Goal: Information Seeking & Learning: Check status

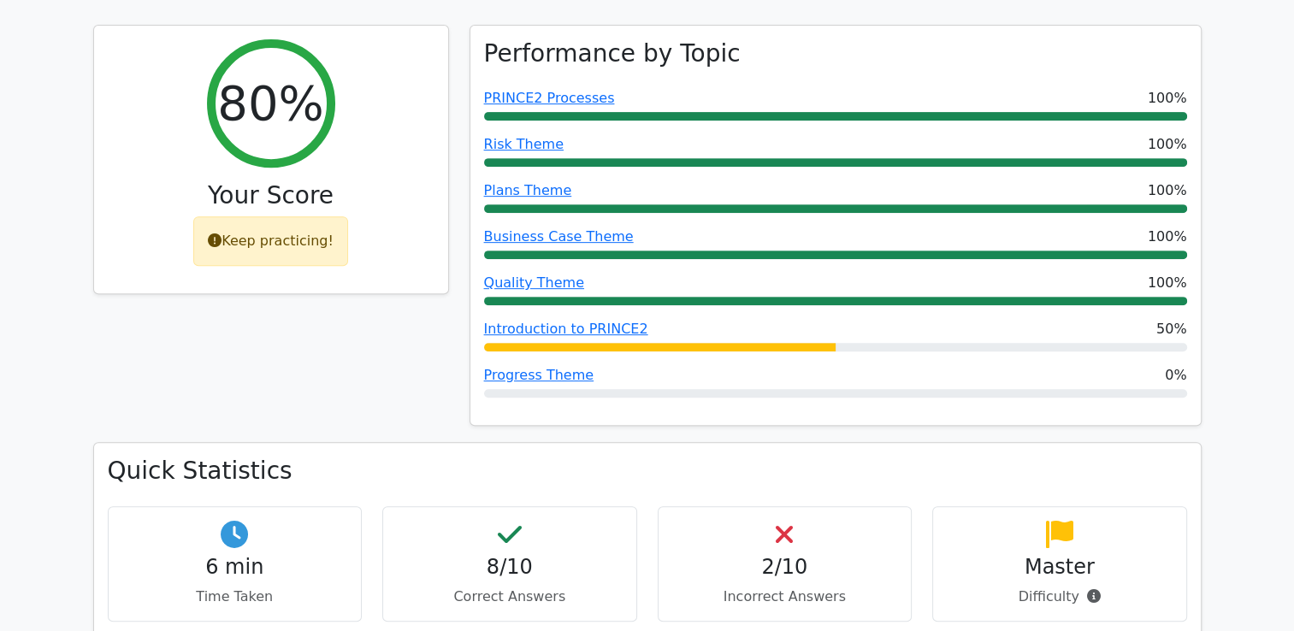
scroll to position [684, 0]
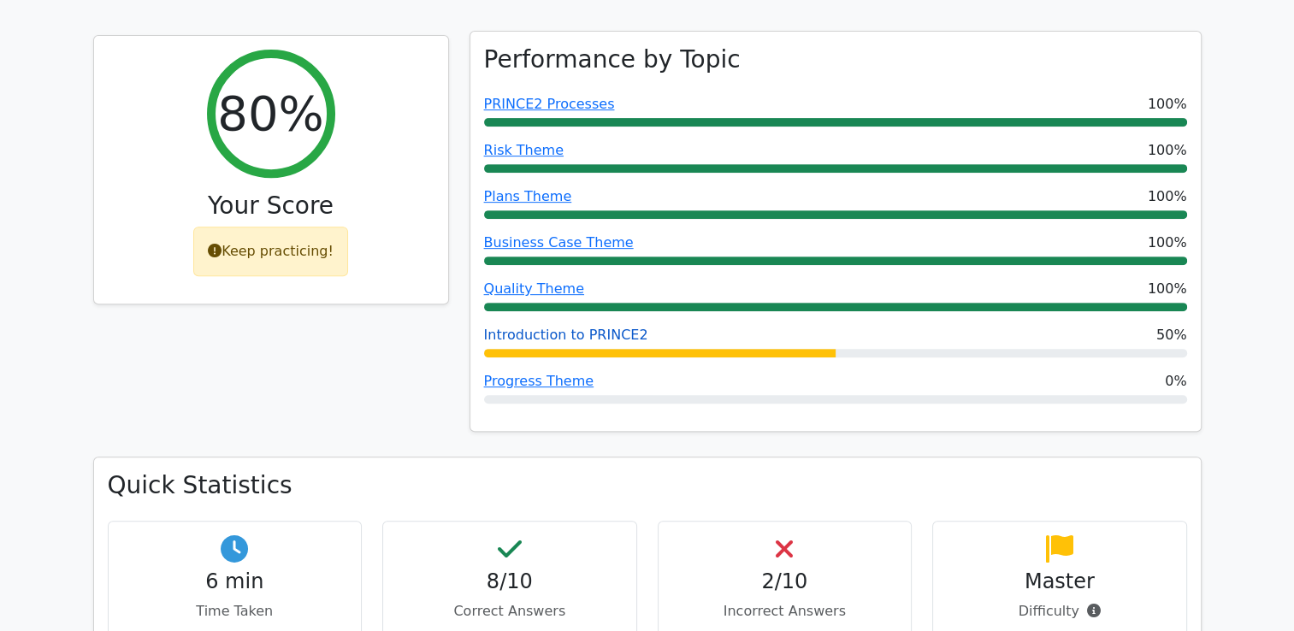
click at [543, 327] on link "Introduction to PRINCE2" at bounding box center [566, 335] width 164 height 16
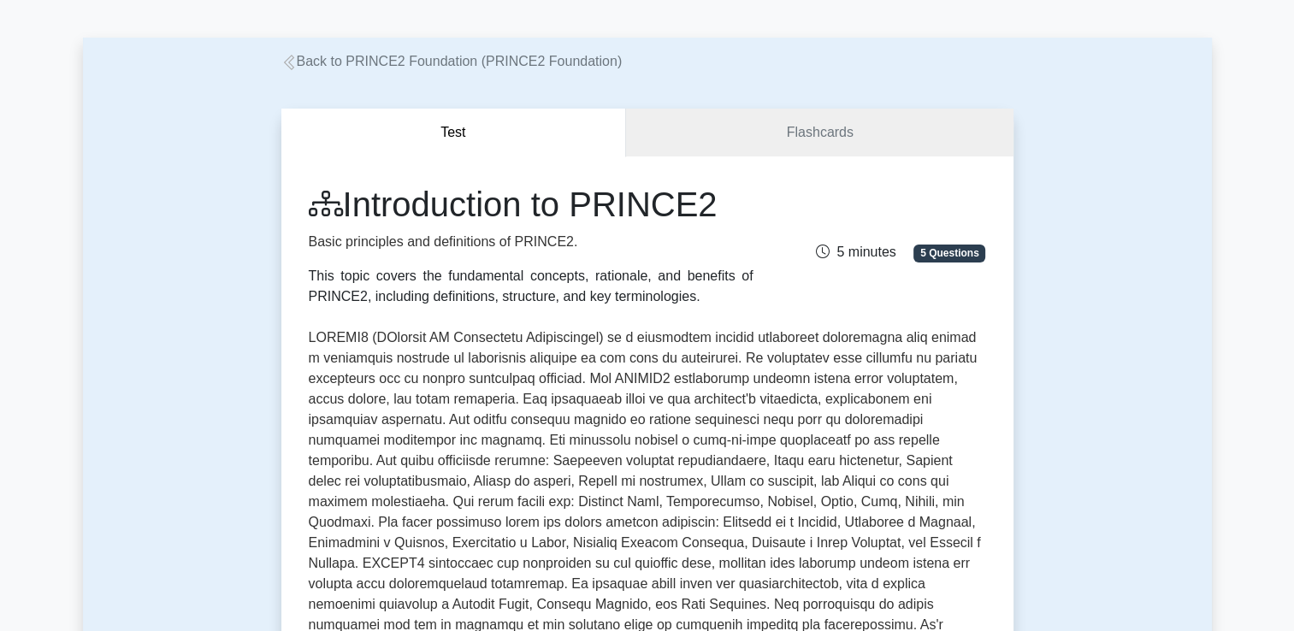
scroll to position [599, 0]
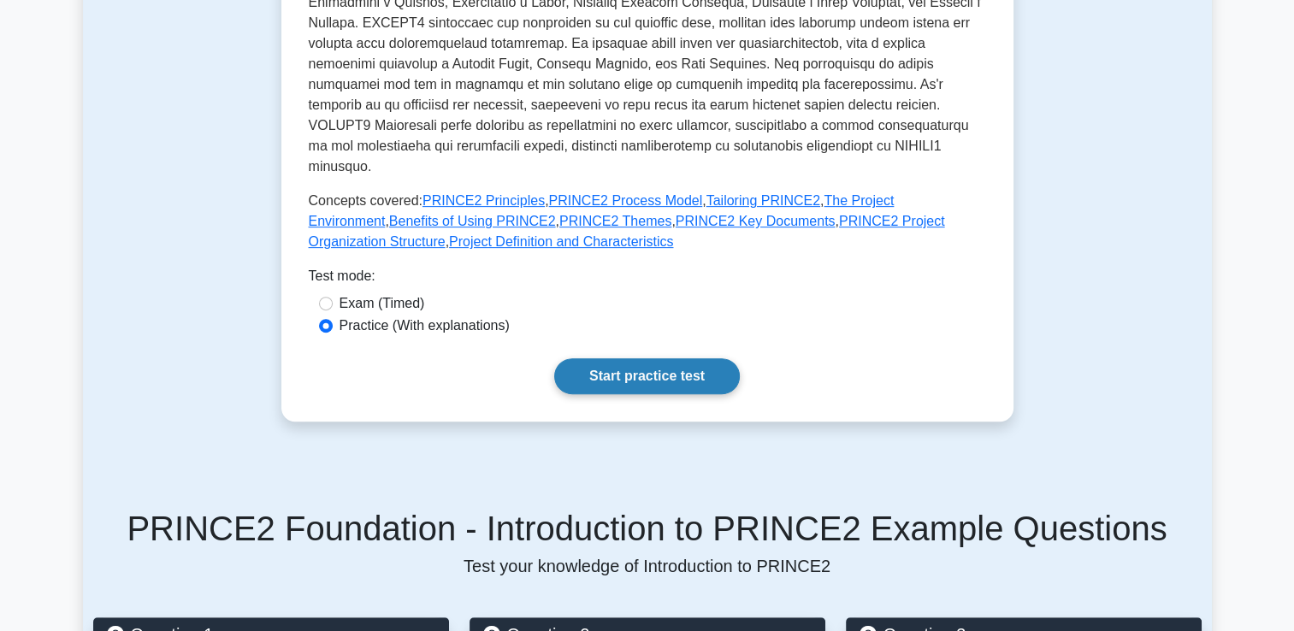
click at [689, 358] on link "Start practice test" at bounding box center [647, 376] width 186 height 36
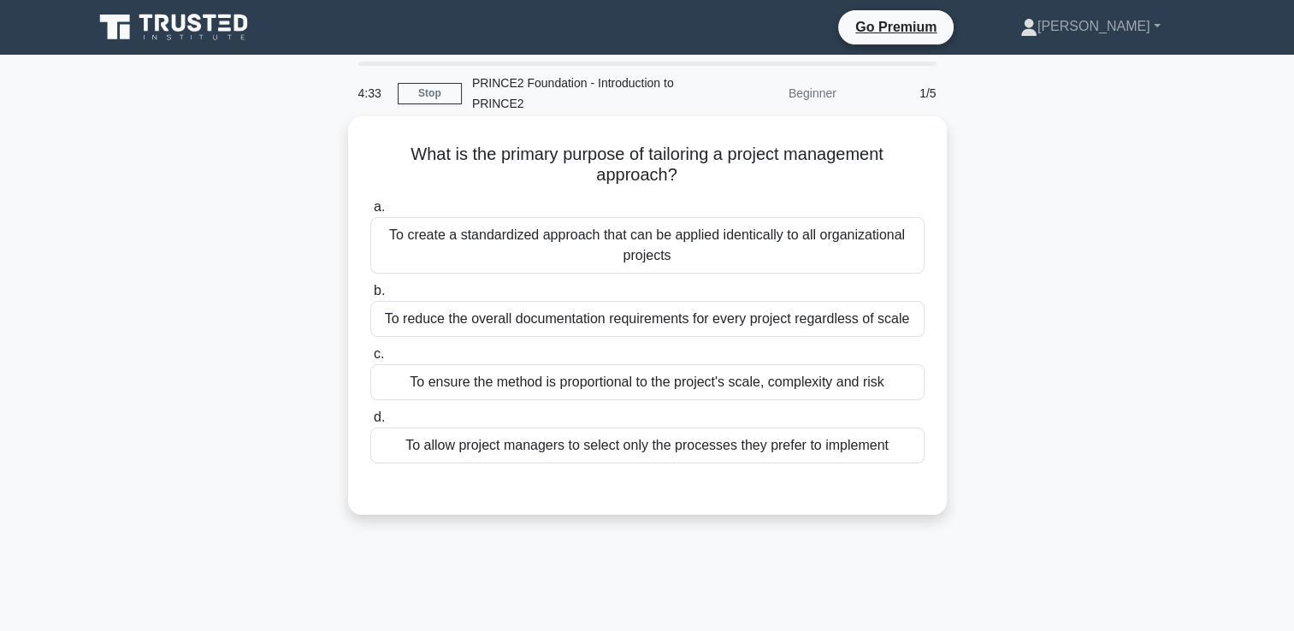
click at [859, 377] on div "To ensure the method is proportional to the project's scale, complexity and risk" at bounding box center [647, 382] width 554 height 36
click at [370, 360] on input "c. To ensure the method is proportional to the project's scale, complexity and …" at bounding box center [370, 354] width 0 height 11
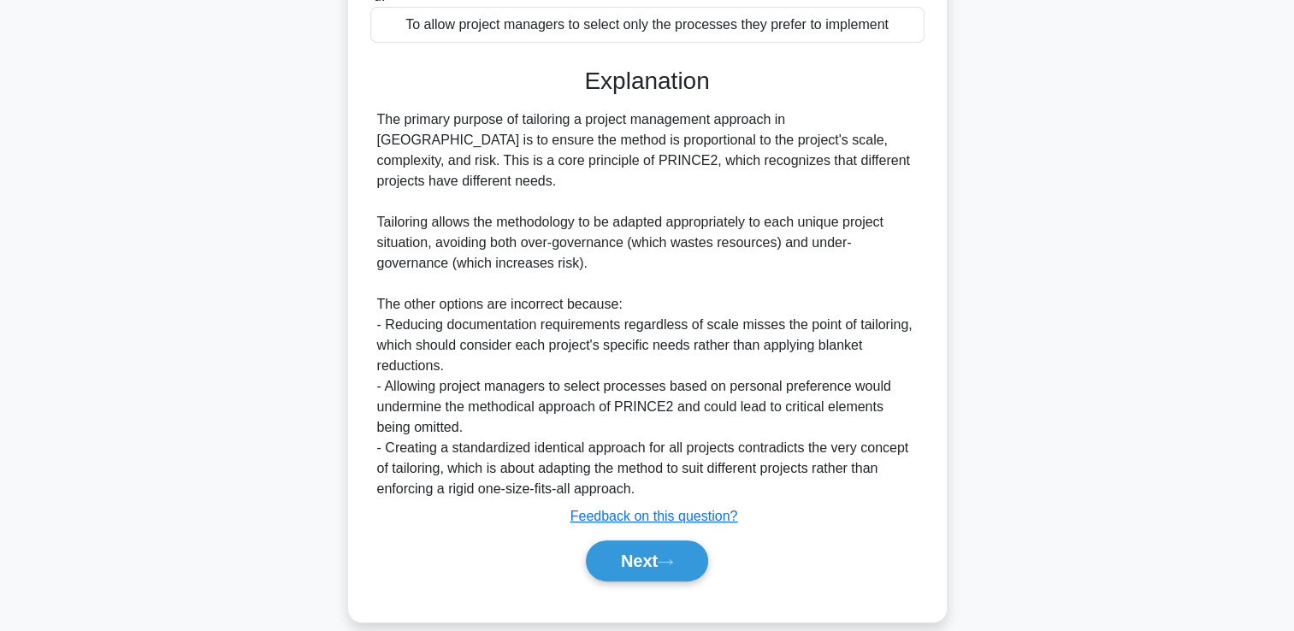
scroll to position [422, 0]
click at [660, 540] on button "Next" at bounding box center [647, 560] width 122 height 41
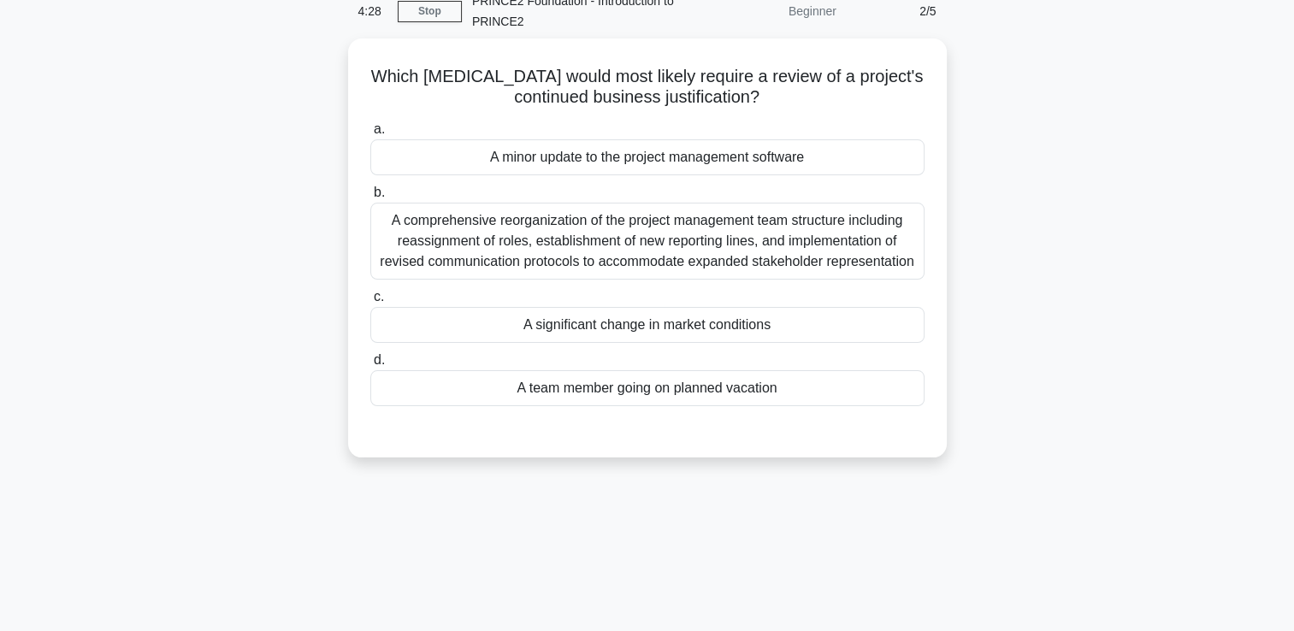
scroll to position [36, 0]
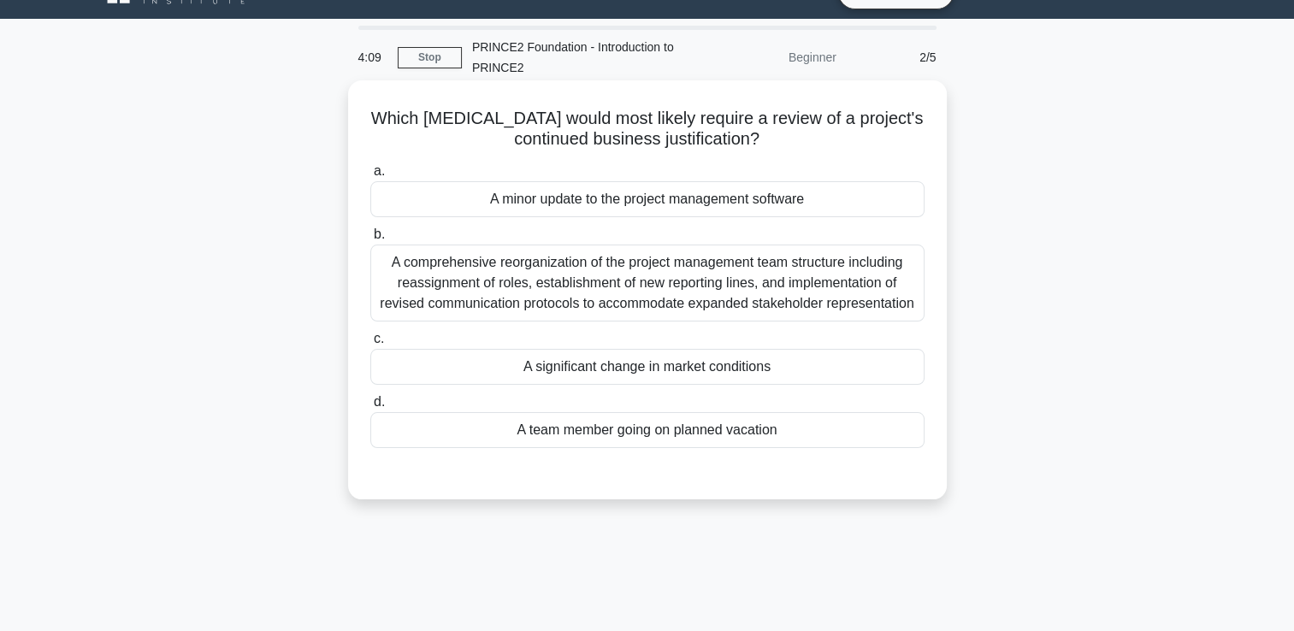
click at [712, 371] on div "A significant change in market conditions" at bounding box center [647, 367] width 554 height 36
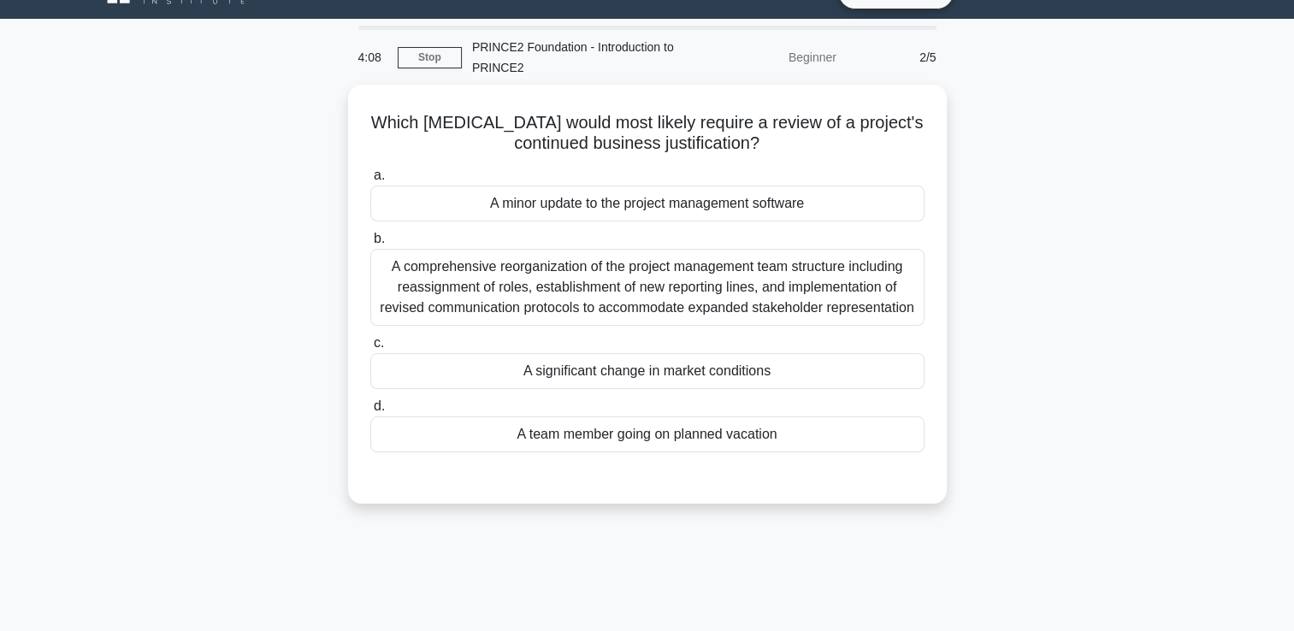
drag, startPoint x: 712, startPoint y: 371, endPoint x: 1098, endPoint y: 384, distance: 386.8
click at [1098, 384] on div "Which environmental factor would most likely require a review of a project's co…" at bounding box center [647, 305] width 1129 height 440
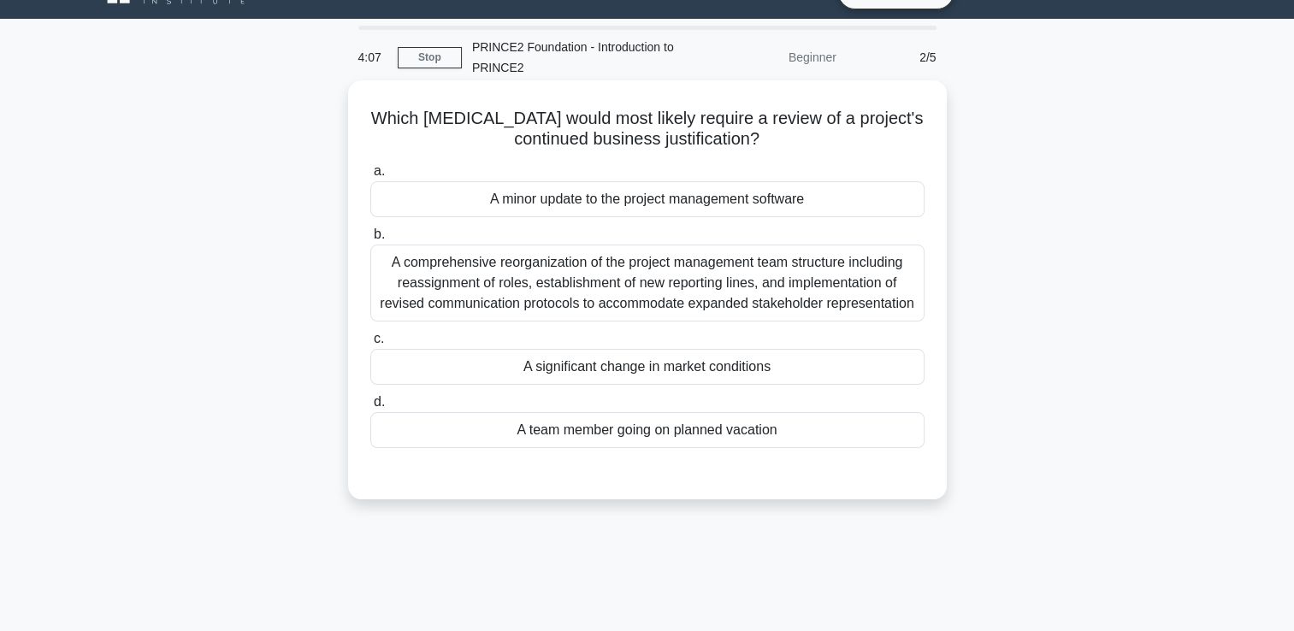
click at [671, 374] on div "A significant change in market conditions" at bounding box center [647, 367] width 554 height 36
click at [370, 345] on input "c. A significant change in market conditions" at bounding box center [370, 339] width 0 height 11
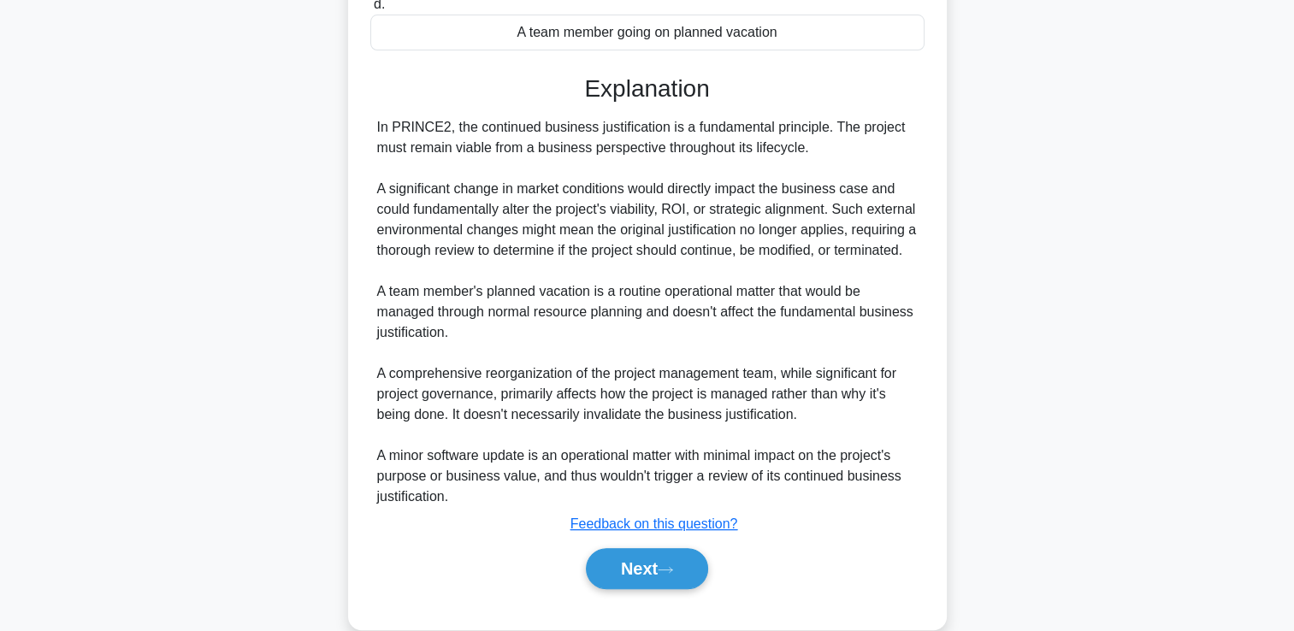
scroll to position [483, 0]
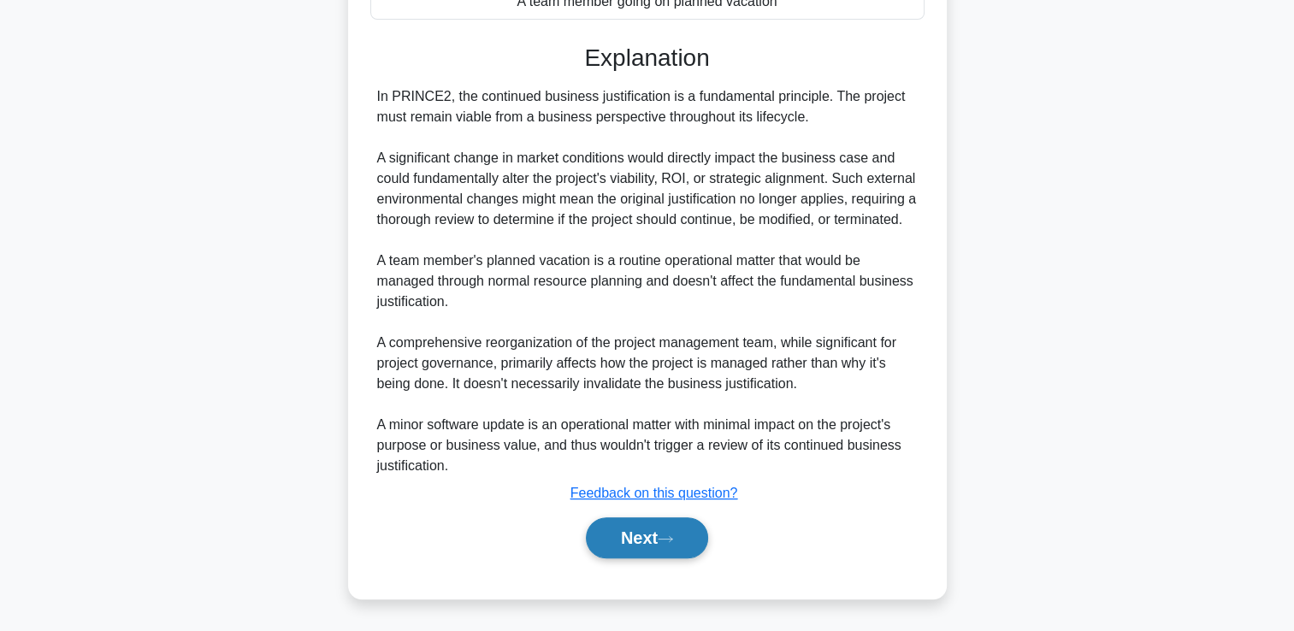
click at [646, 535] on button "Next" at bounding box center [647, 537] width 122 height 41
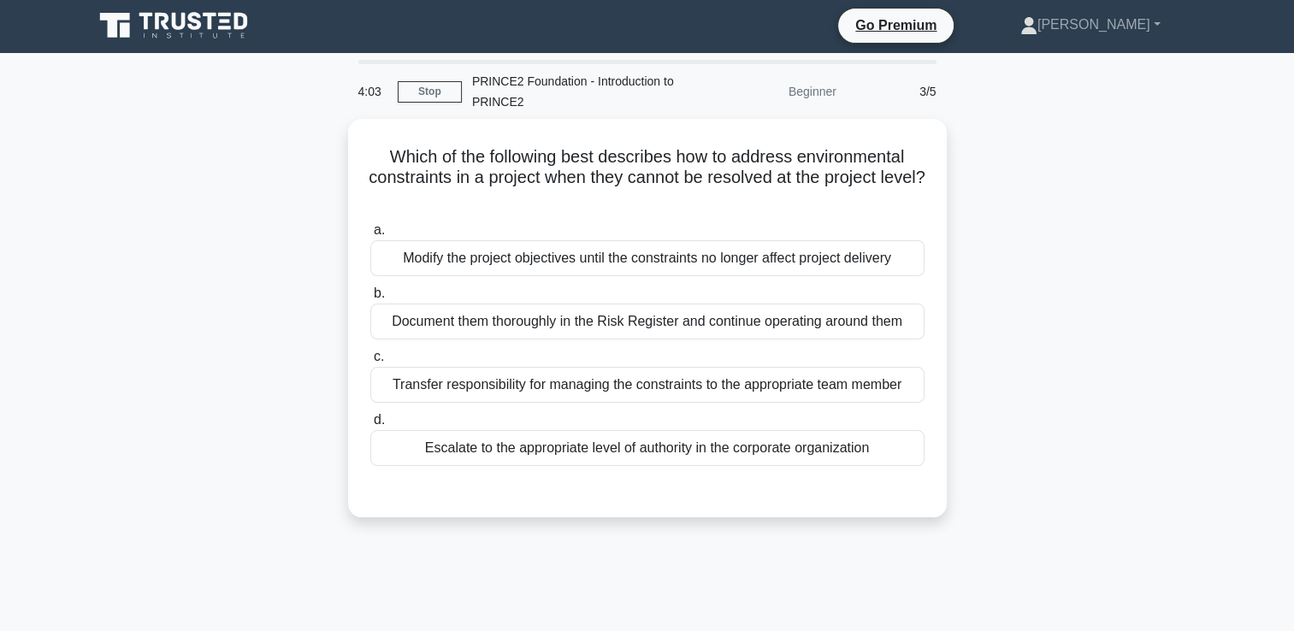
scroll to position [0, 0]
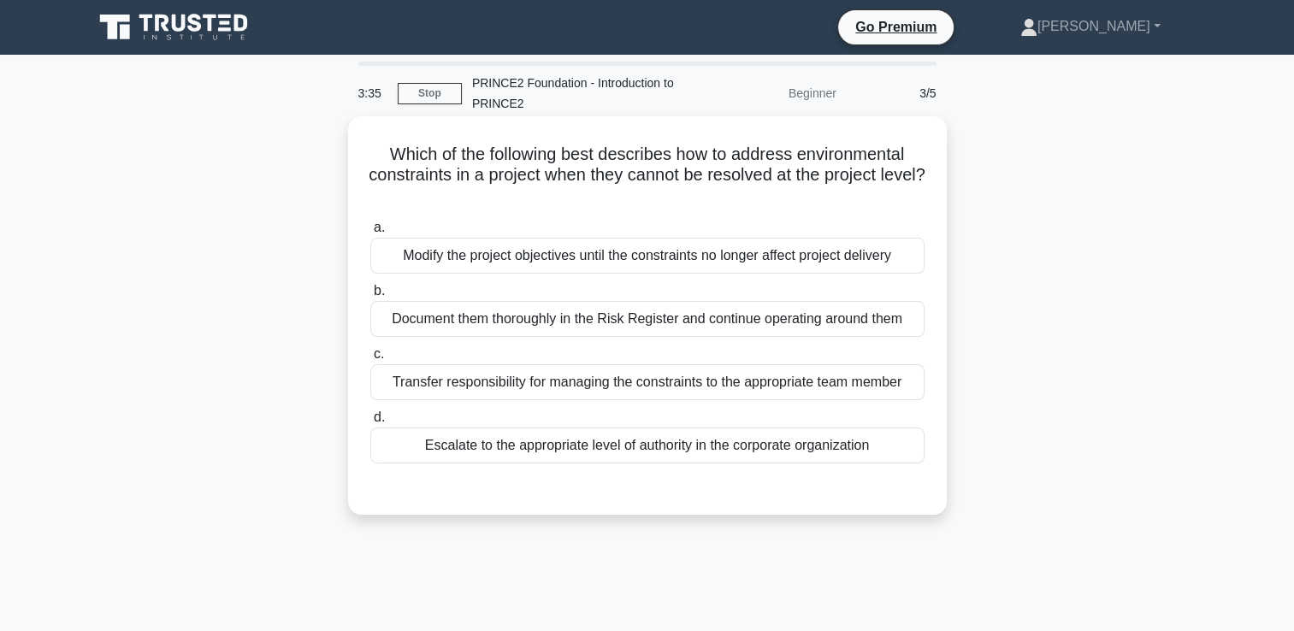
click at [730, 451] on div "Escalate to the appropriate level of authority in the corporate organization" at bounding box center [647, 446] width 554 height 36
click at [370, 423] on input "d. Escalate to the appropriate level of authority in the corporate organization" at bounding box center [370, 417] width 0 height 11
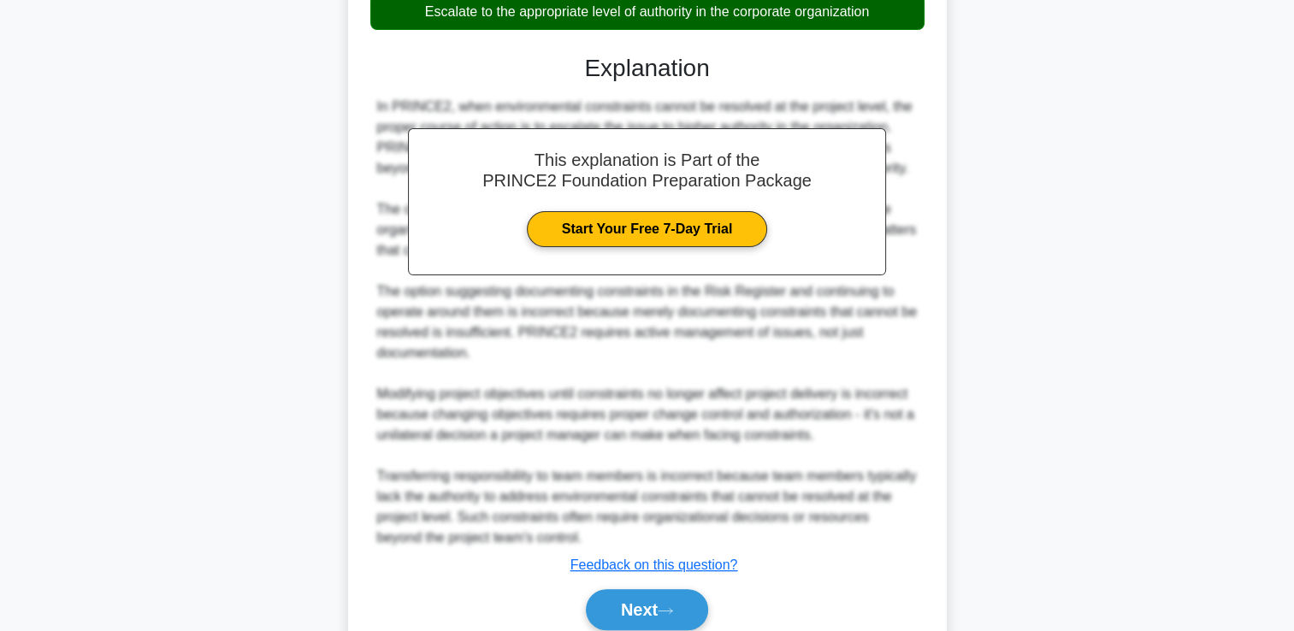
scroll to position [504, 0]
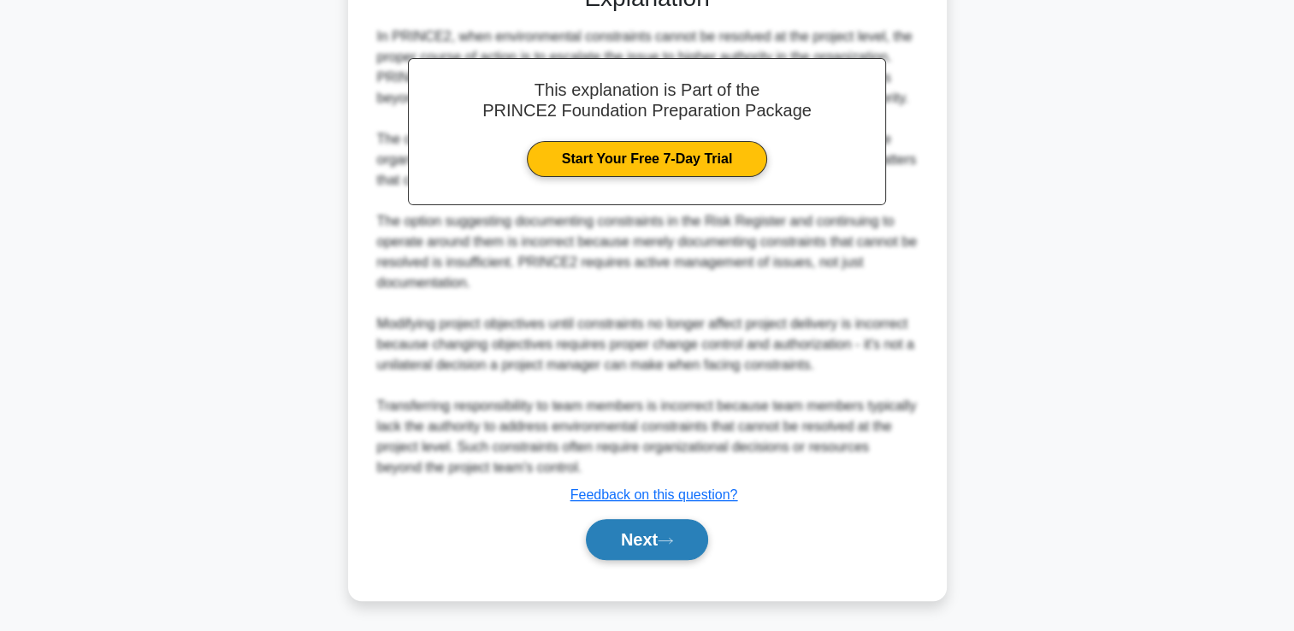
click at [657, 544] on button "Next" at bounding box center [647, 539] width 122 height 41
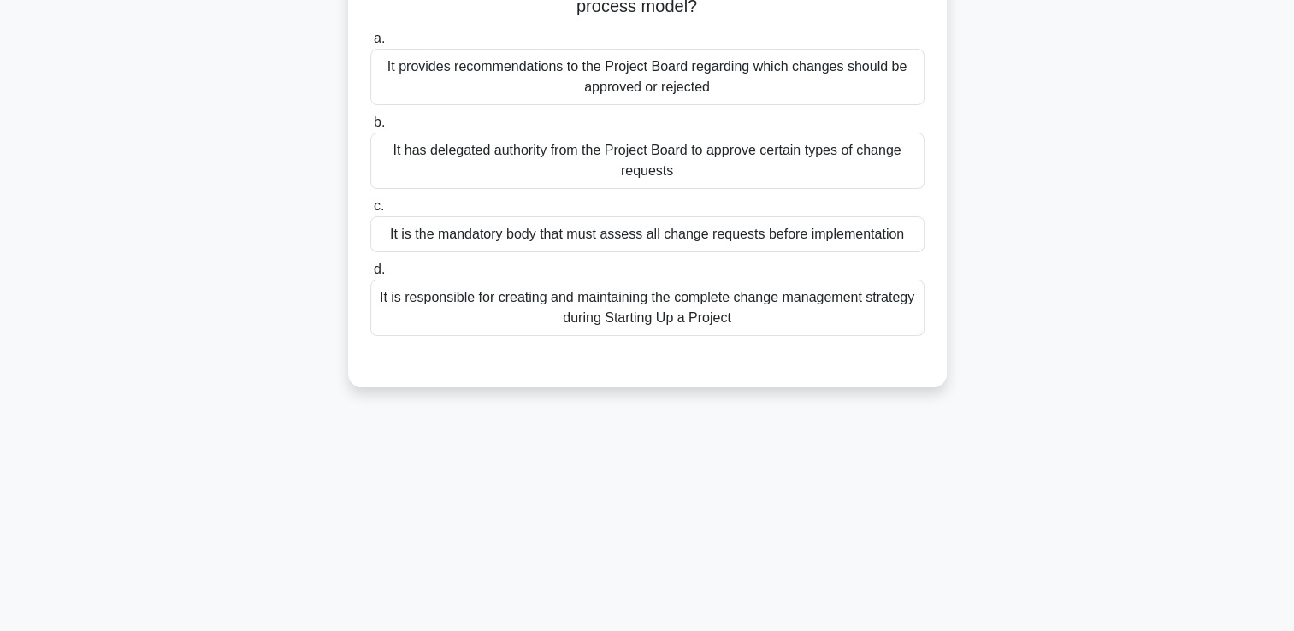
scroll to position [0, 0]
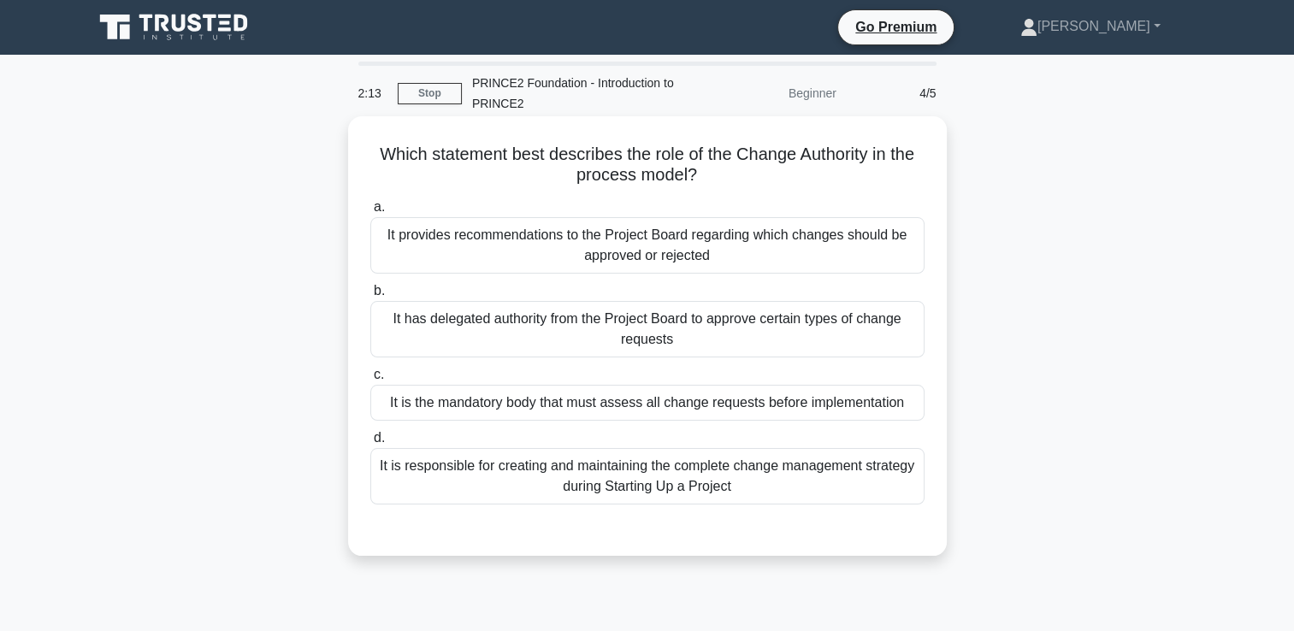
click at [551, 343] on div "It has delegated authority from the Project Board to approve certain types of c…" at bounding box center [647, 329] width 554 height 56
click at [370, 297] on input "b. It has delegated authority from the Project Board to approve certain types o…" at bounding box center [370, 291] width 0 height 11
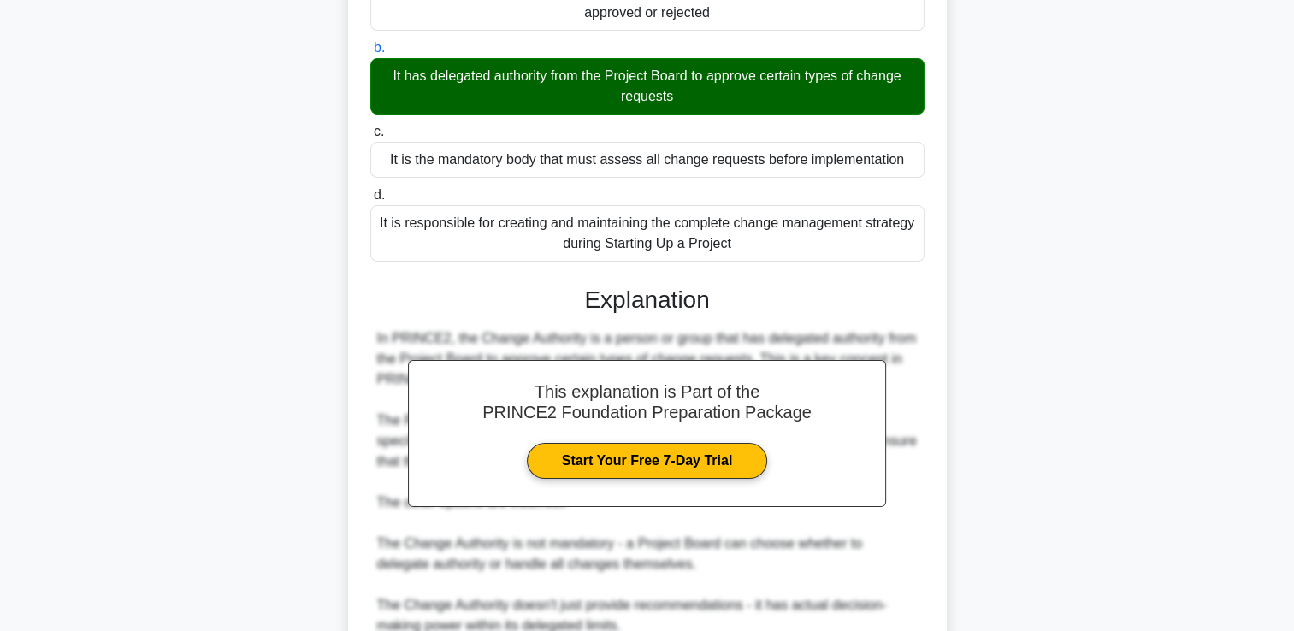
scroll to position [428, 0]
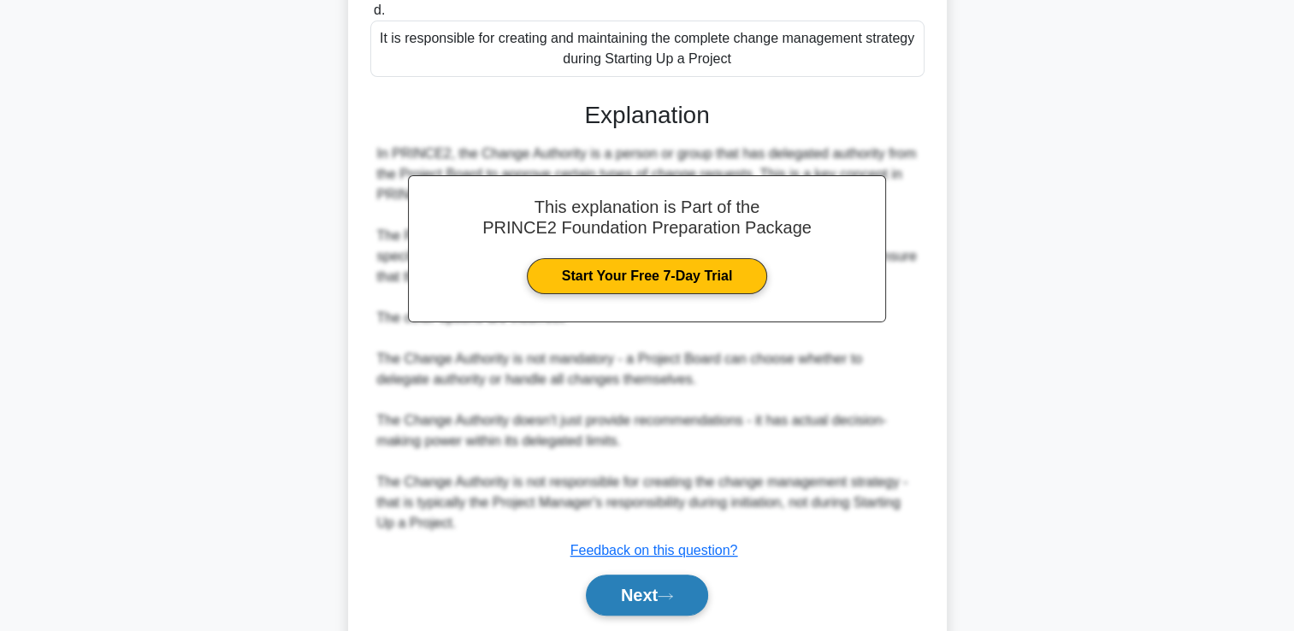
click at [614, 595] on button "Next" at bounding box center [647, 595] width 122 height 41
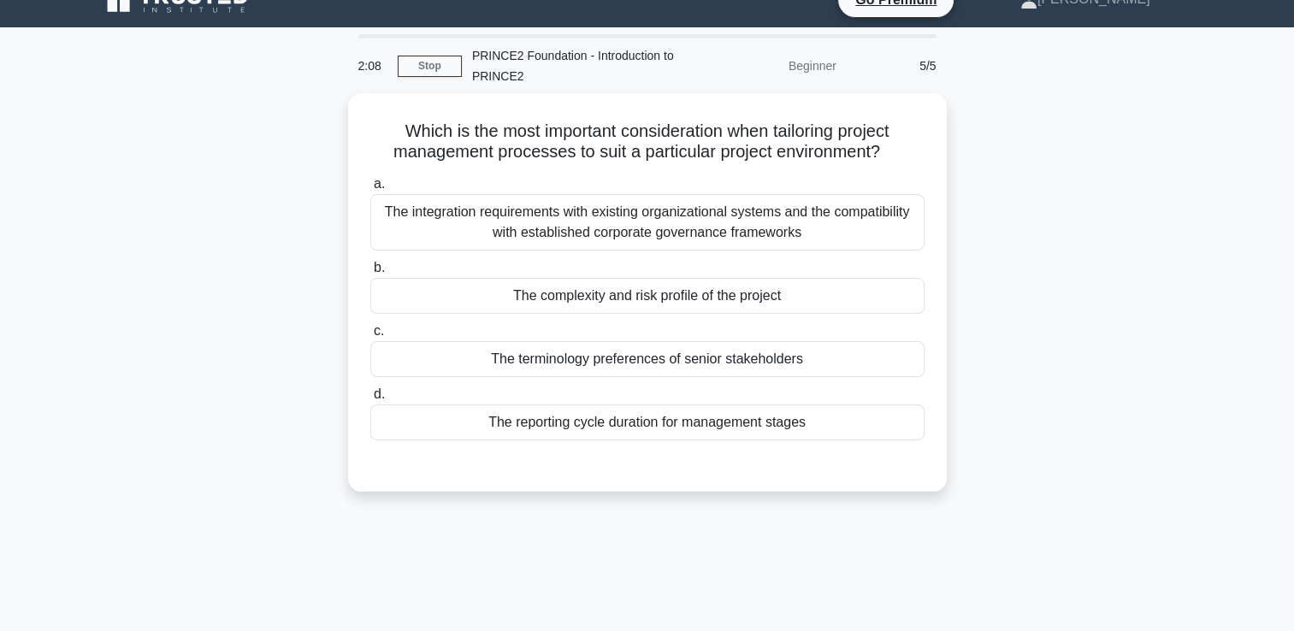
scroll to position [0, 0]
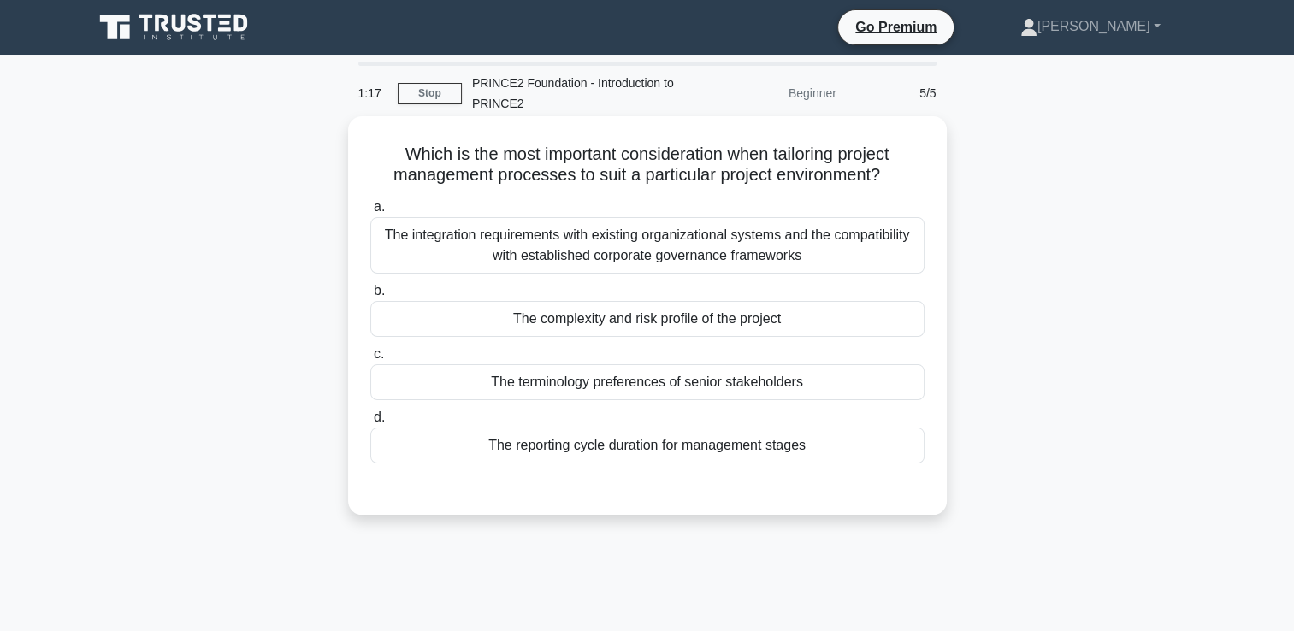
click at [807, 327] on div "The complexity and risk profile of the project" at bounding box center [647, 319] width 554 height 36
click at [370, 297] on input "b. The complexity and risk profile of the project" at bounding box center [370, 291] width 0 height 11
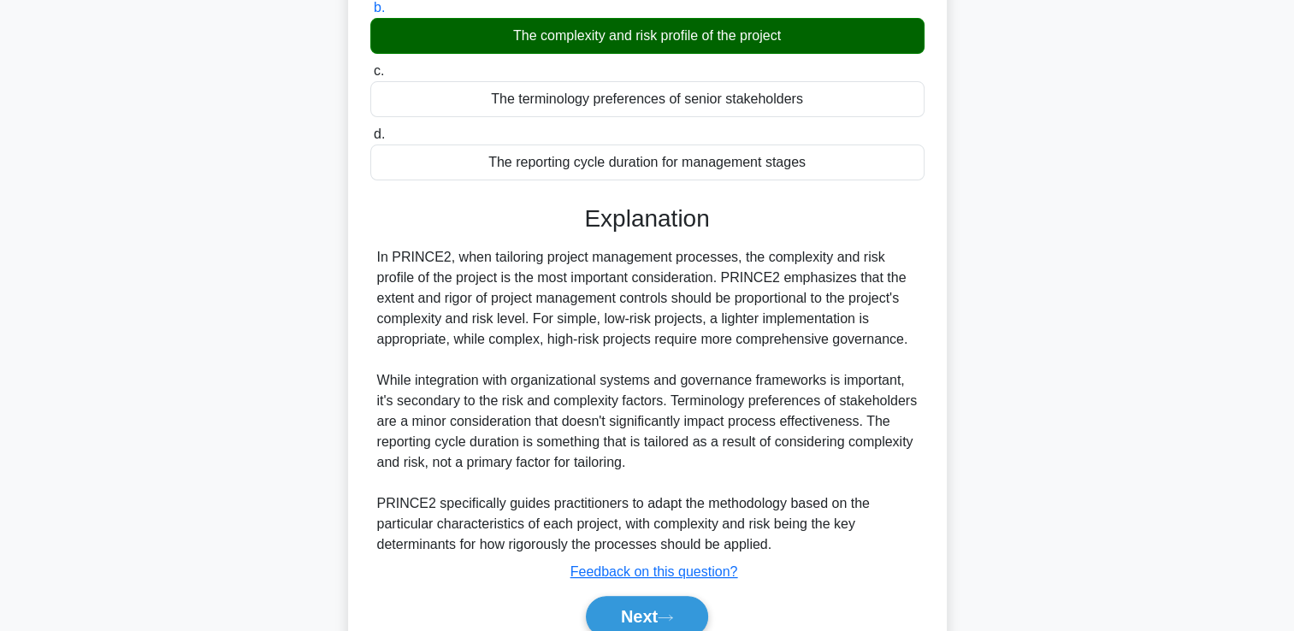
scroll to position [360, 0]
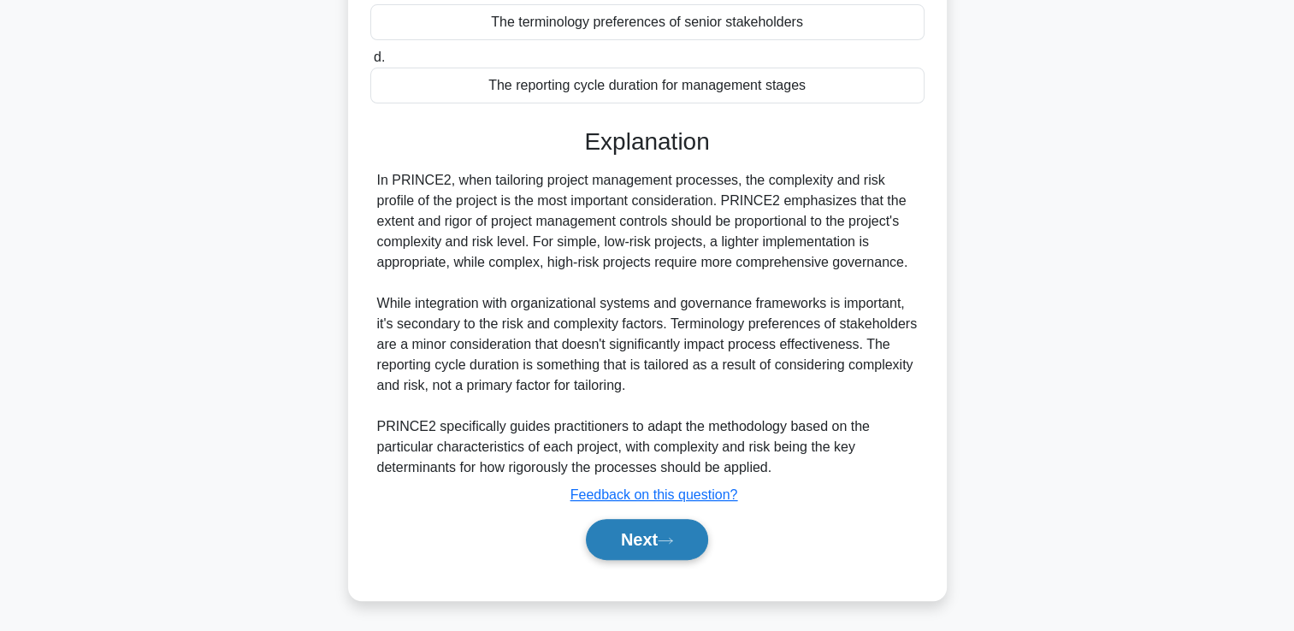
click at [682, 549] on button "Next" at bounding box center [647, 539] width 122 height 41
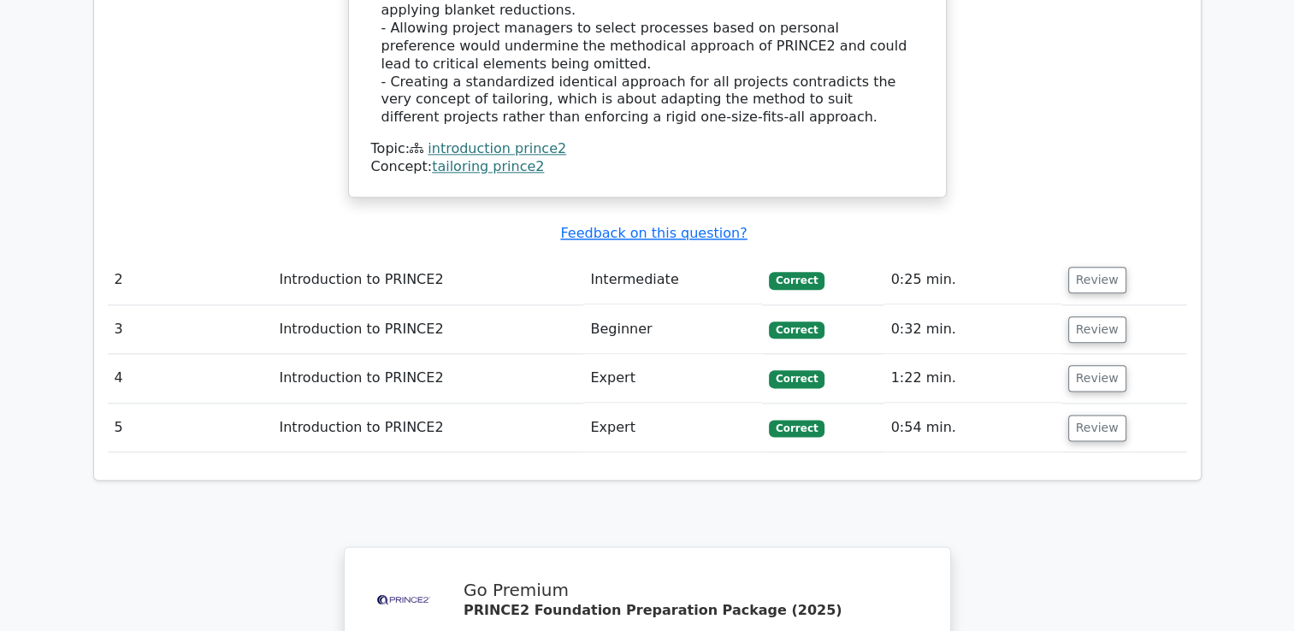
scroll to position [2053, 0]
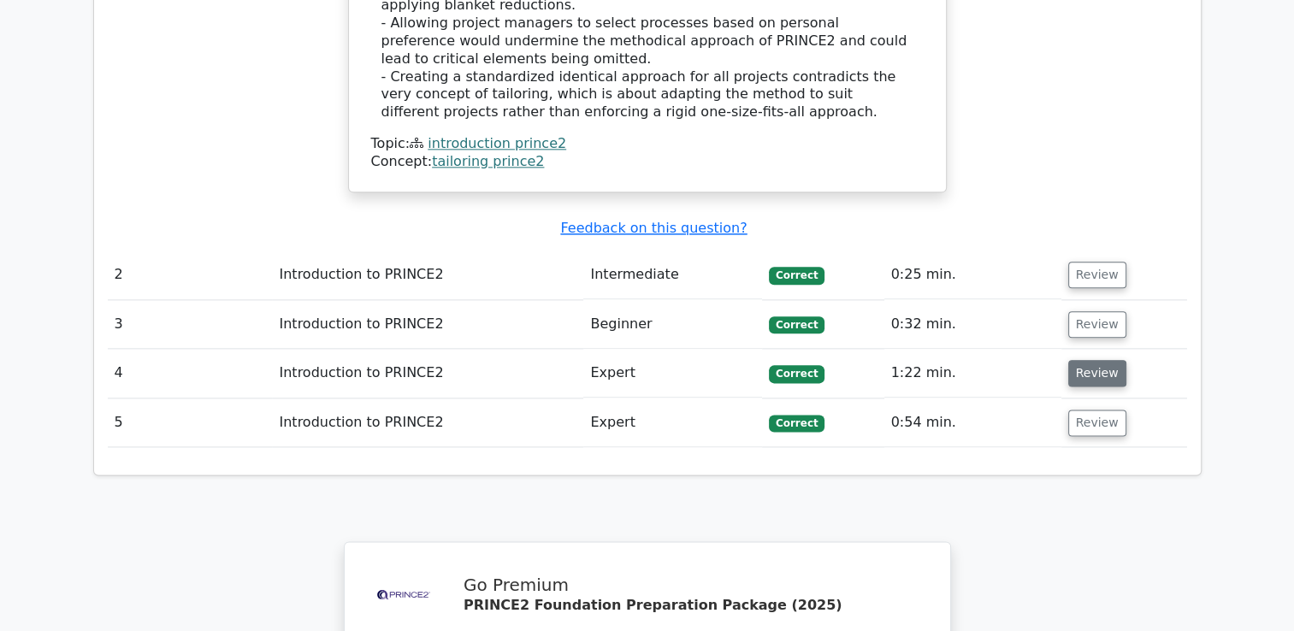
click at [1084, 360] on button "Review" at bounding box center [1097, 373] width 58 height 27
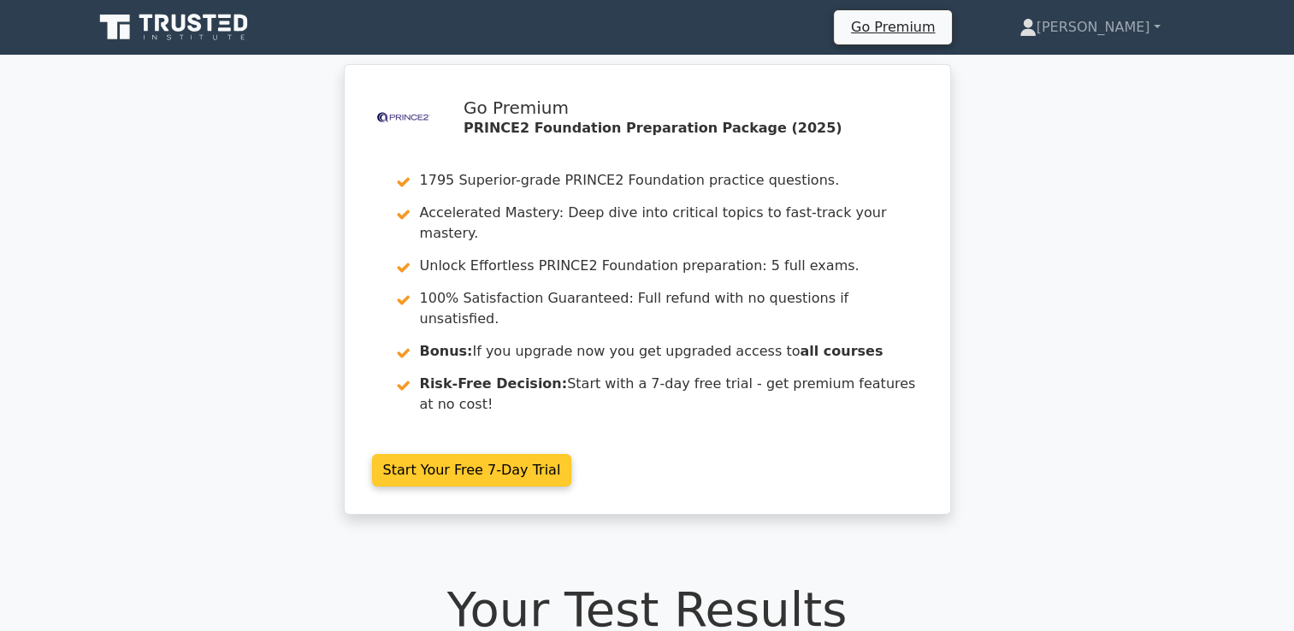
scroll to position [0, 0]
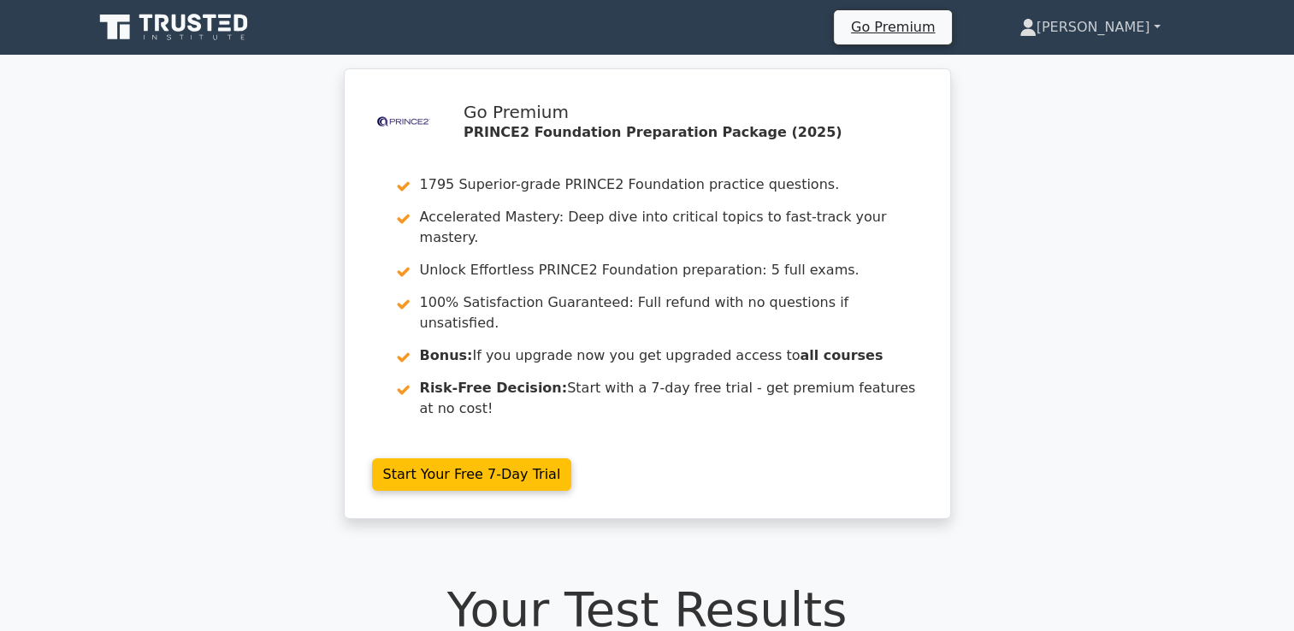
click at [1139, 28] on link "Dawn" at bounding box center [1089, 27] width 223 height 34
click at [1102, 95] on link "Settings" at bounding box center [1046, 94] width 135 height 27
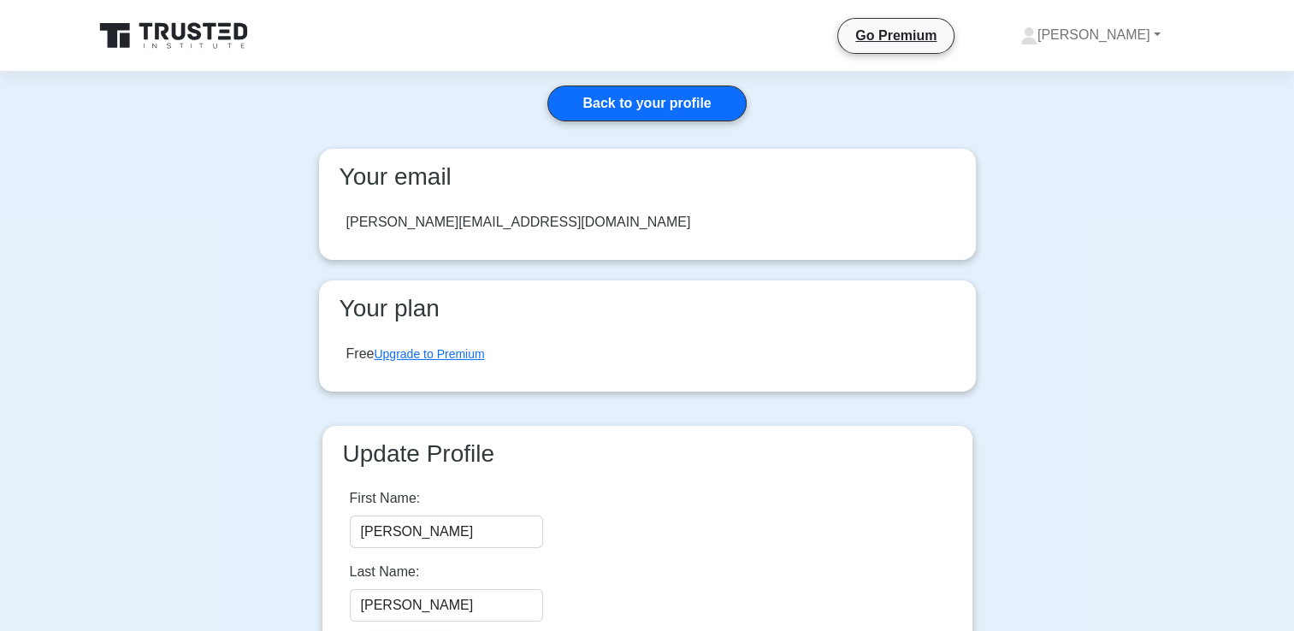
click at [664, 132] on div "Back to your profile Your email dawn.hickman1@nhs.net Your plan Free Upgrade to…" at bounding box center [647, 402] width 684 height 661
click at [660, 94] on link "Back to your profile" at bounding box center [646, 104] width 198 height 36
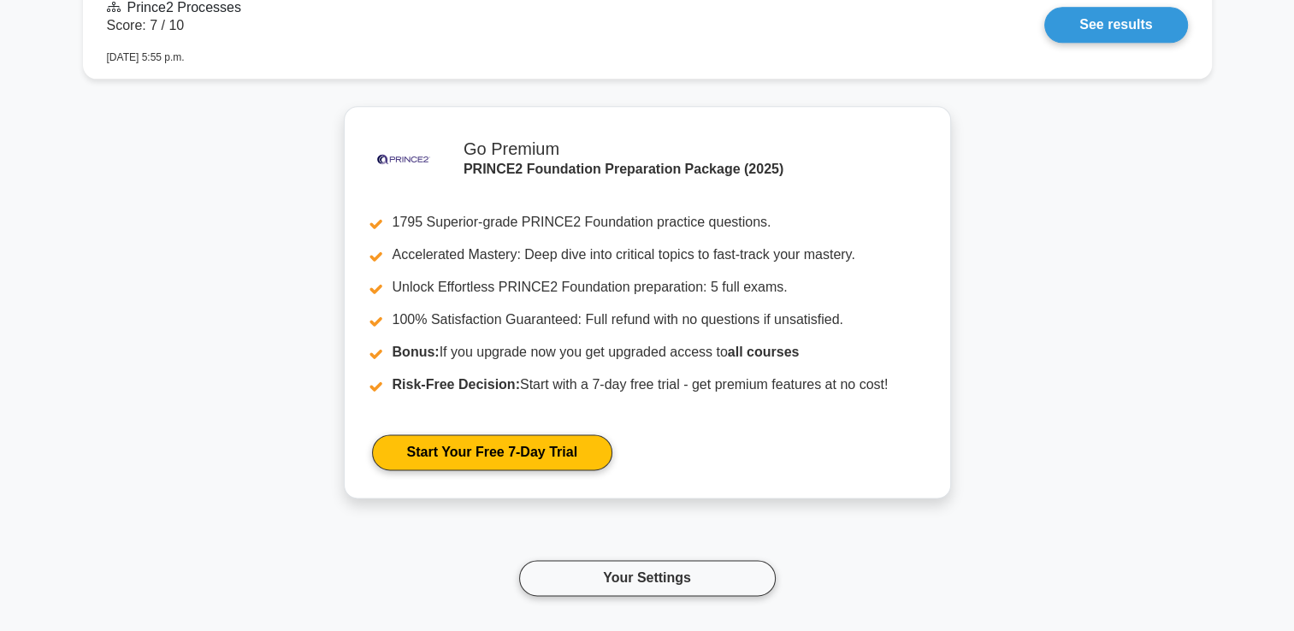
scroll to position [2138, 0]
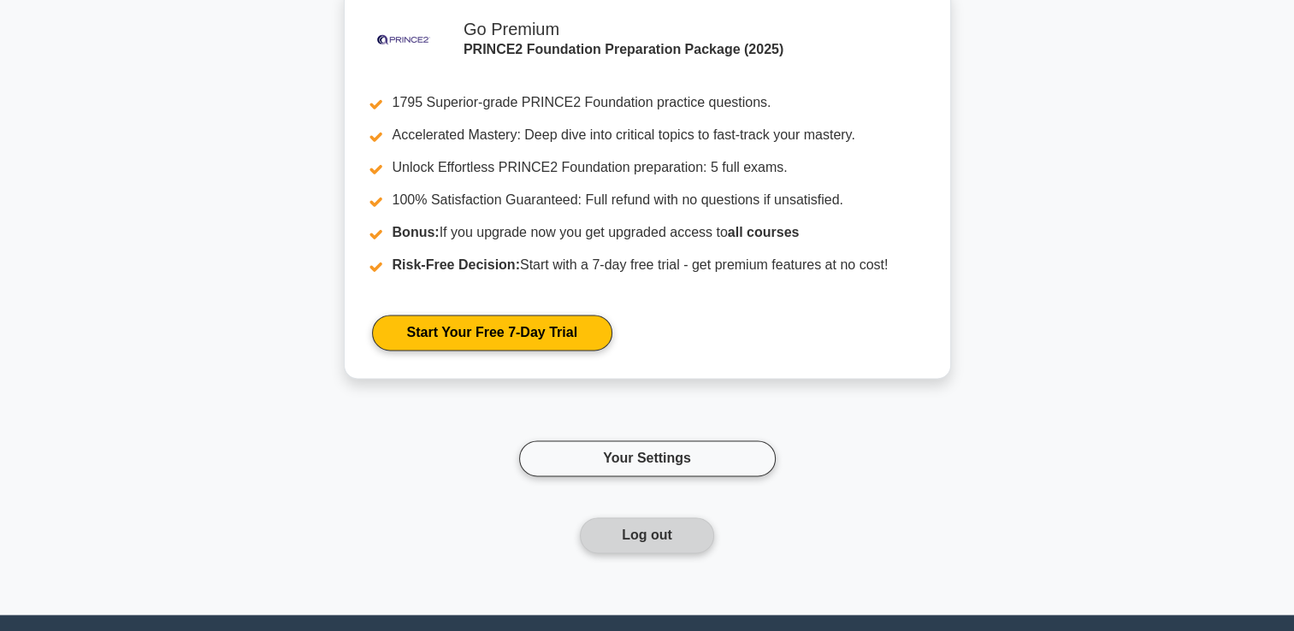
click at [660, 517] on button "Log out" at bounding box center [647, 535] width 134 height 36
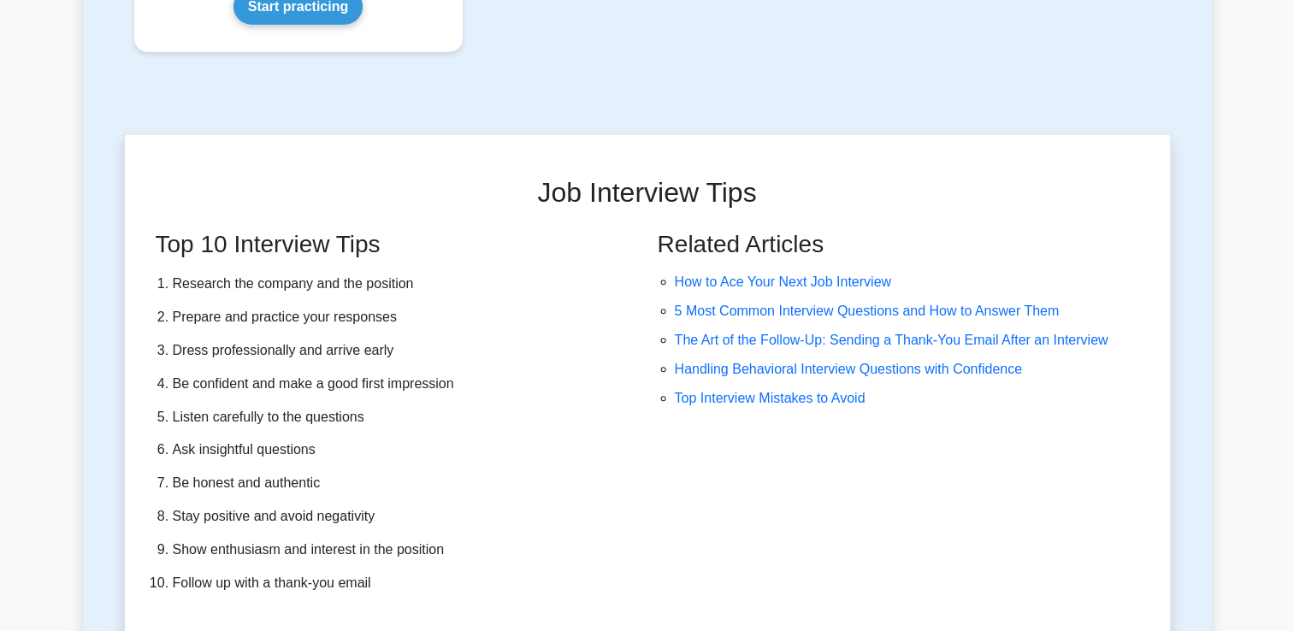
scroll to position [4276, 0]
